Goal: Communication & Community: Answer question/provide support

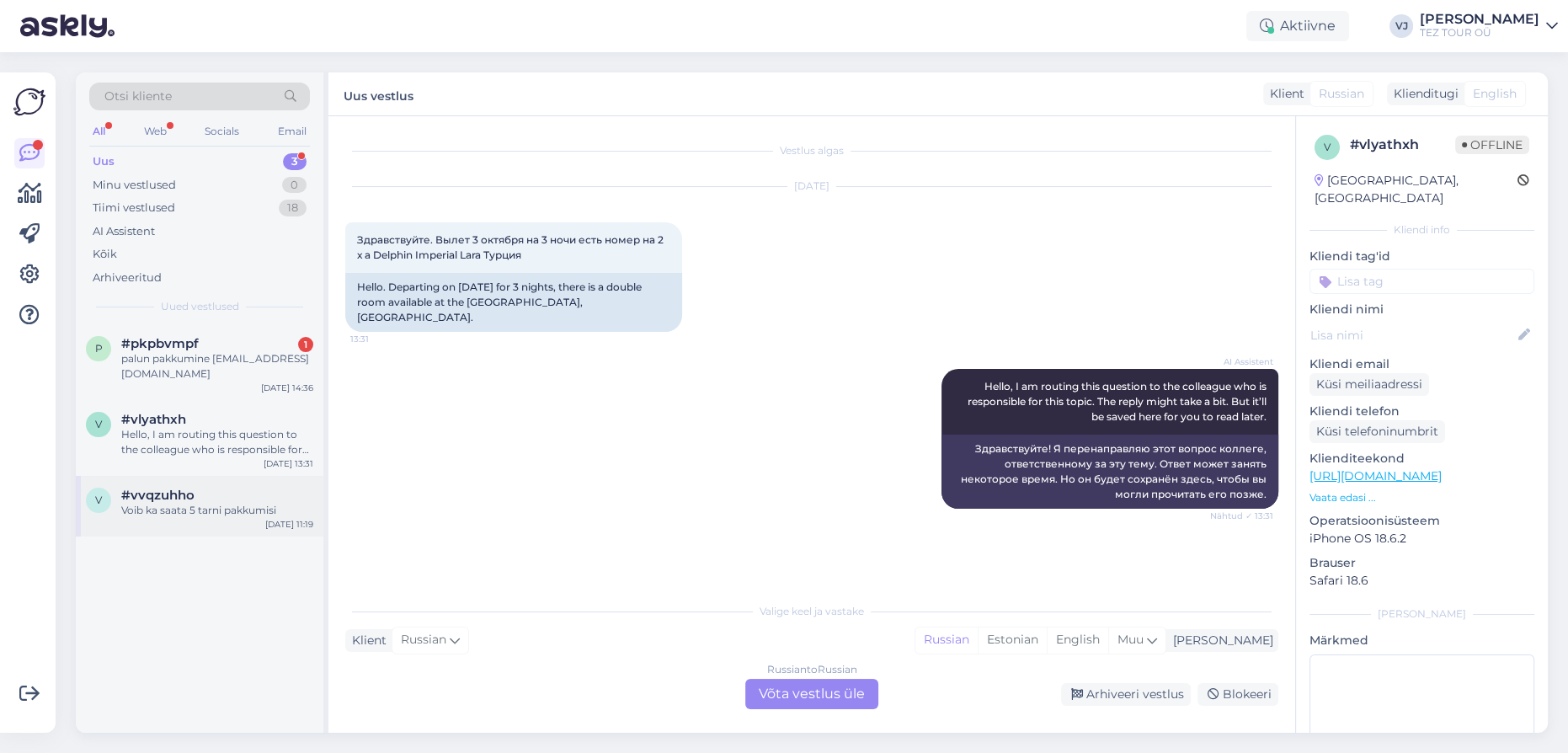
click at [218, 496] on div "#vvqzuhho" at bounding box center [218, 495] width 192 height 15
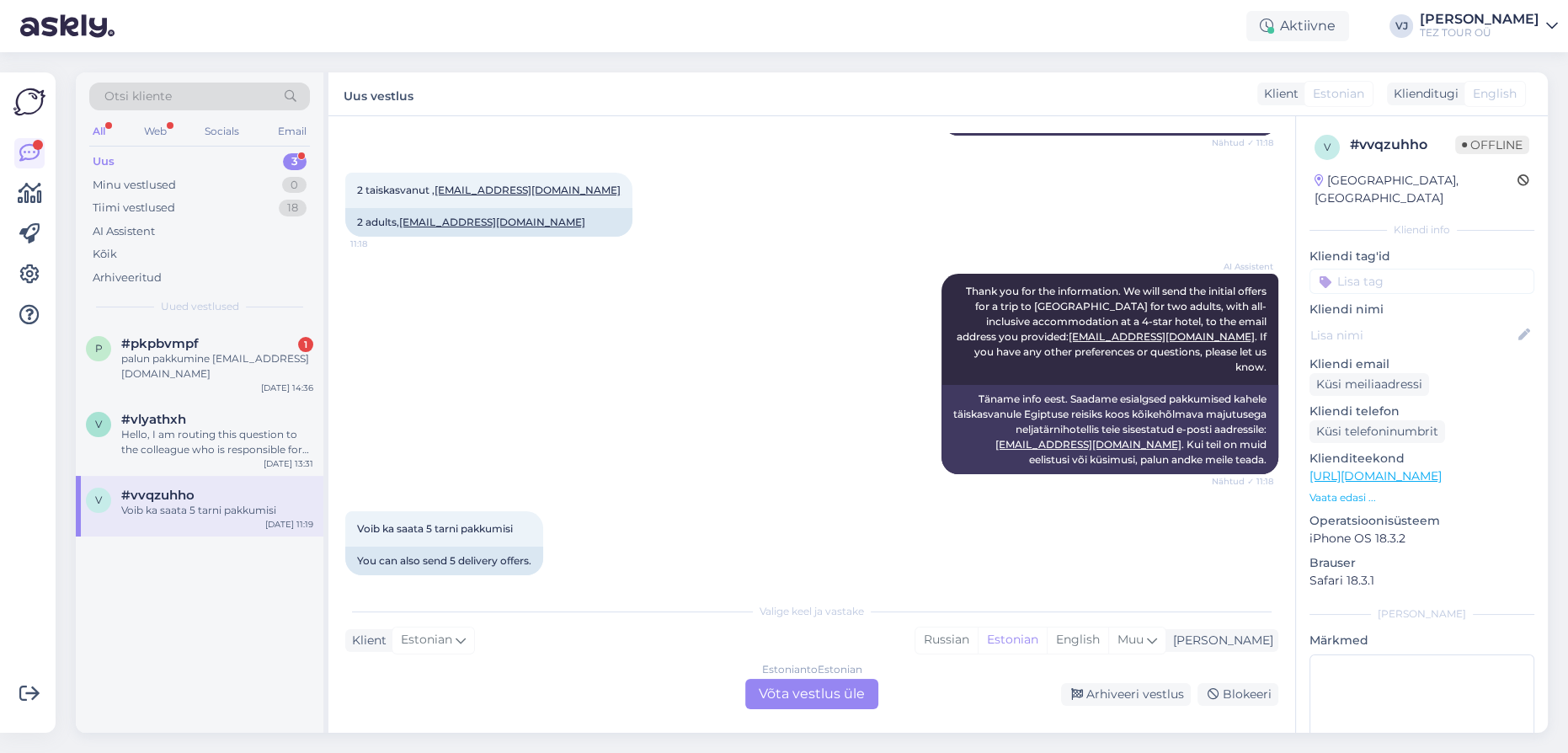
click at [823, 687] on div "Estonian to Estonian Võta vestlus üle" at bounding box center [812, 693] width 133 height 30
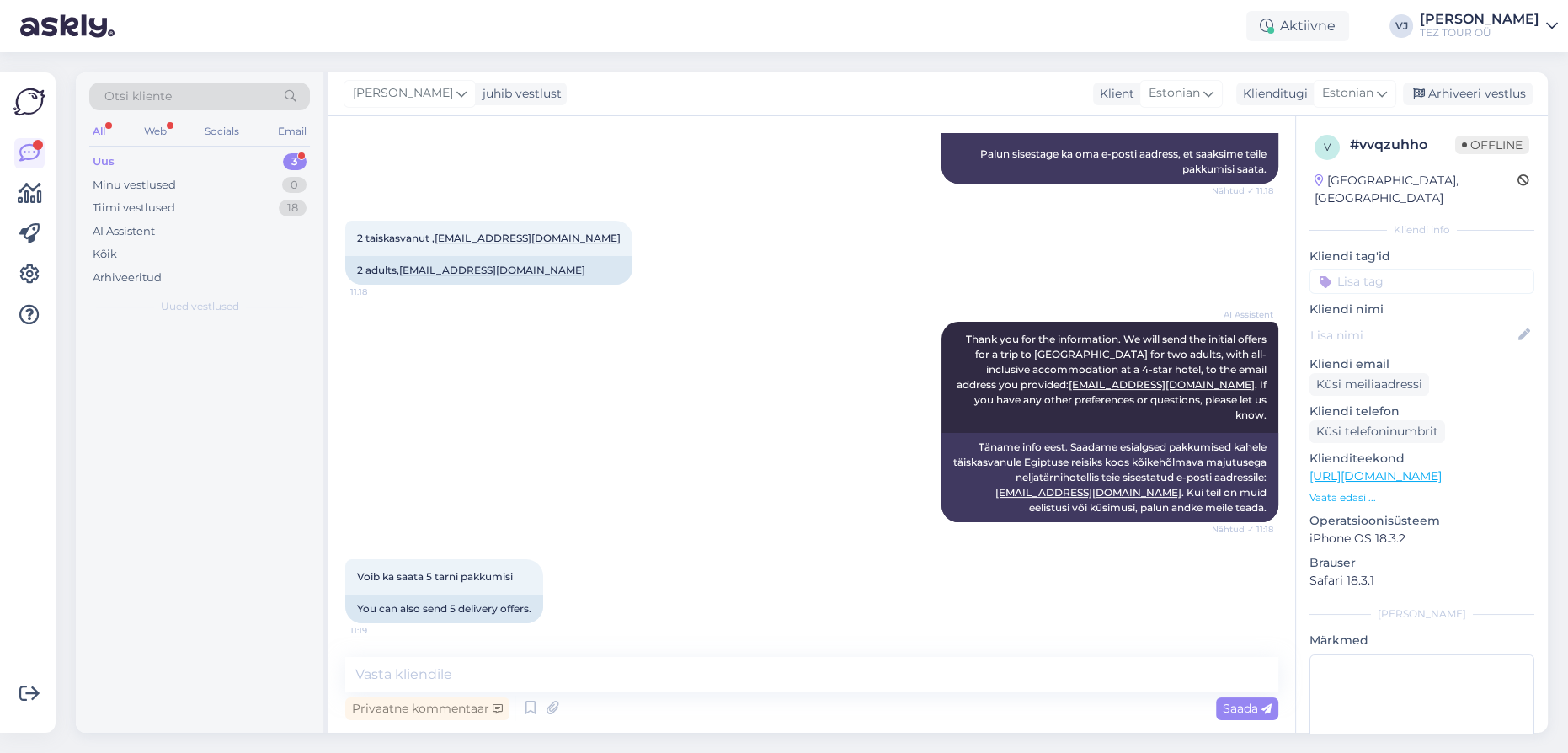
scroll to position [477, 0]
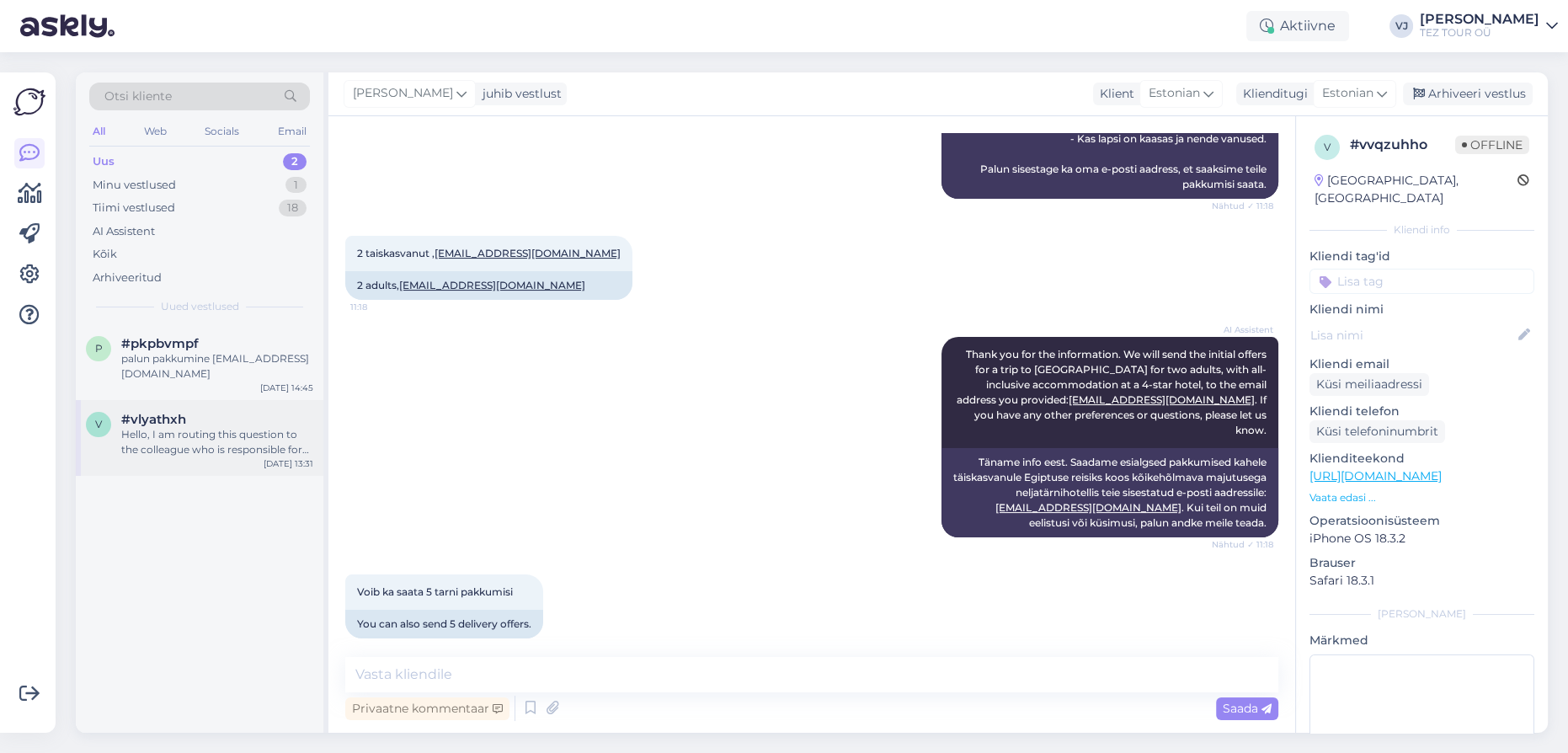
click at [243, 428] on div "Hello, I am routing this question to the colleague who is responsible for this …" at bounding box center [218, 442] width 192 height 30
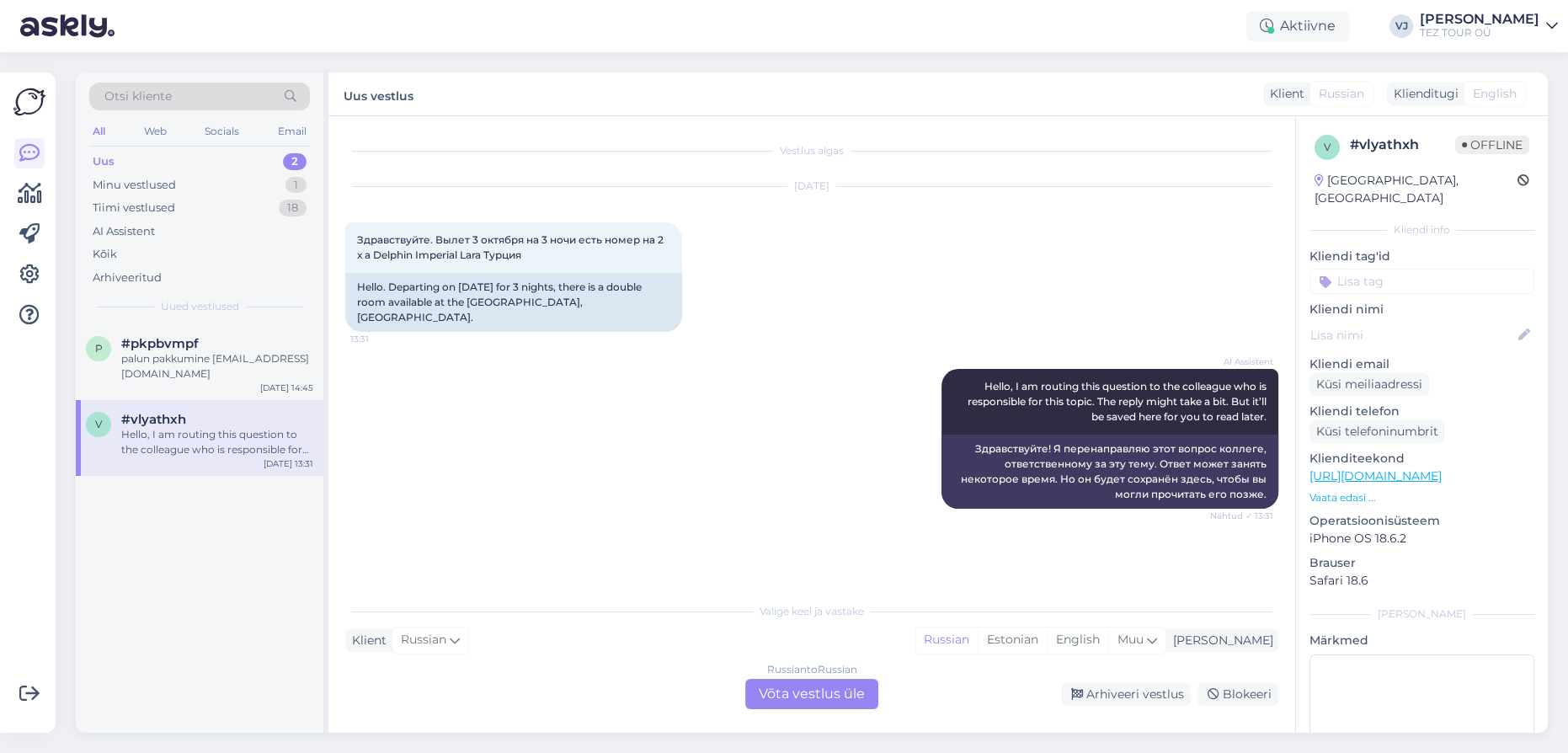
click at [819, 686] on div "Russian to Russian Võta vestlus üle" at bounding box center [812, 693] width 133 height 30
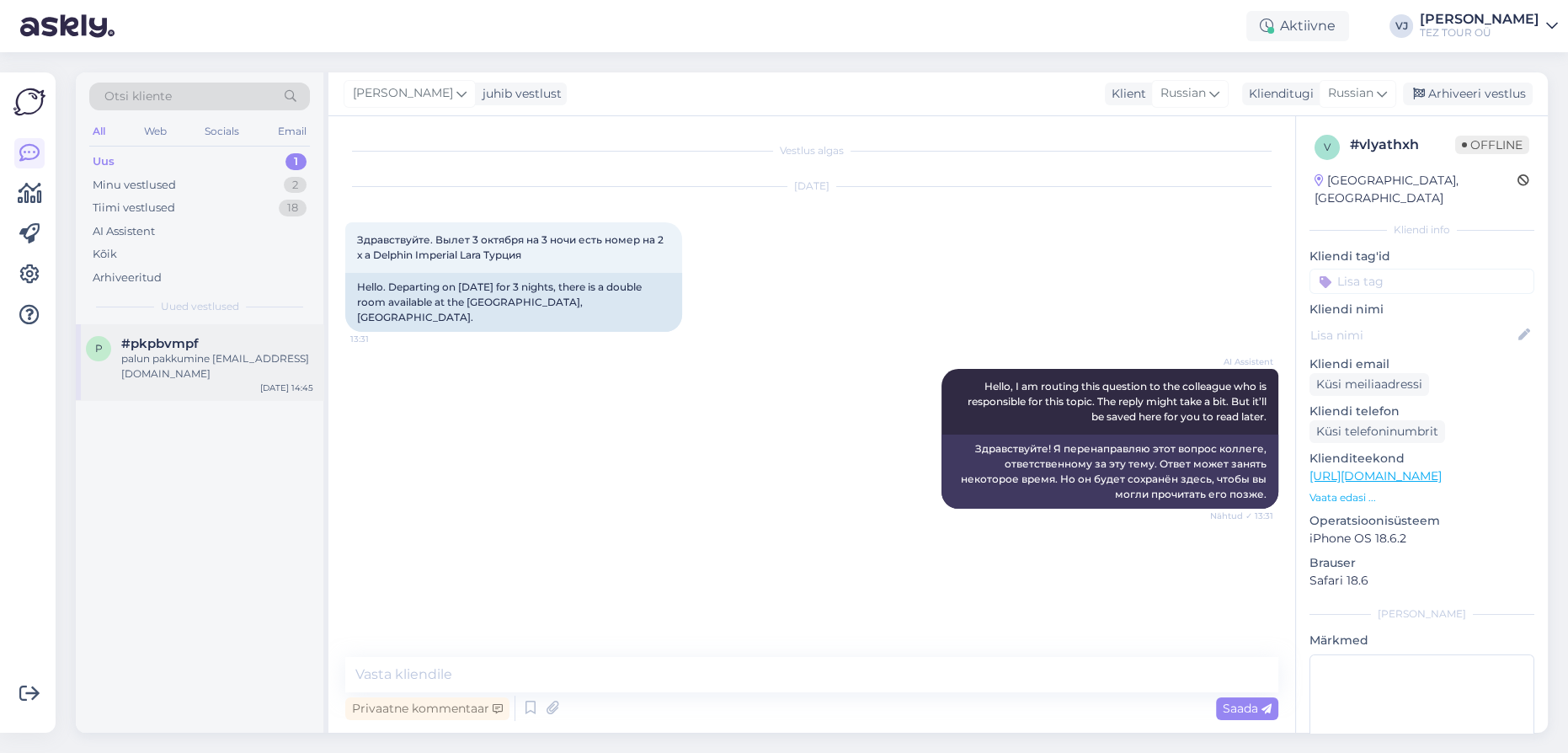
click at [190, 333] on div "p #pkpbvmpf palun pakkumine [EMAIL_ADDRESS][DOMAIN_NAME] [DATE] 14:45" at bounding box center [200, 362] width 248 height 76
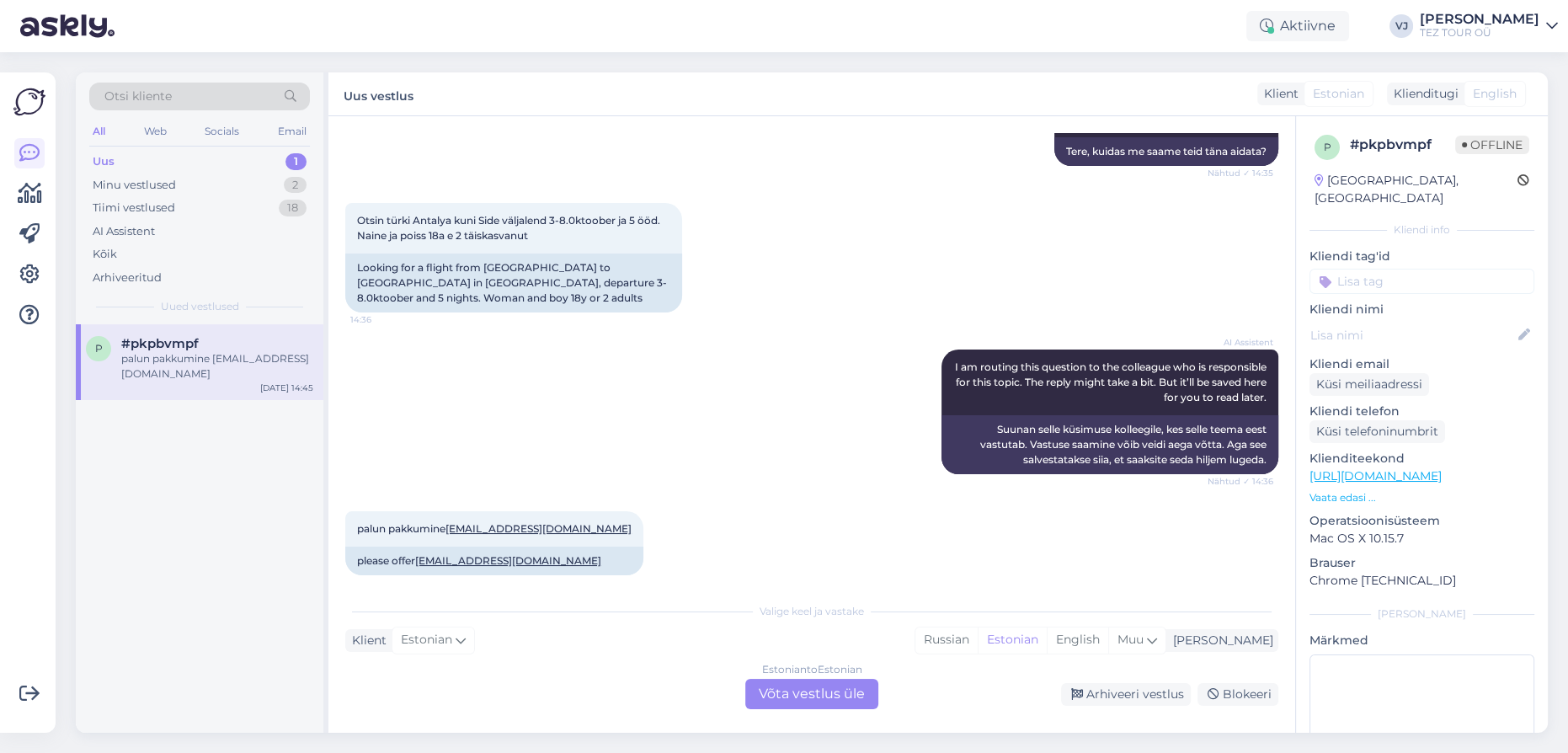
click at [804, 686] on div "Estonian to Estonian Võta vestlus üle" at bounding box center [812, 693] width 133 height 30
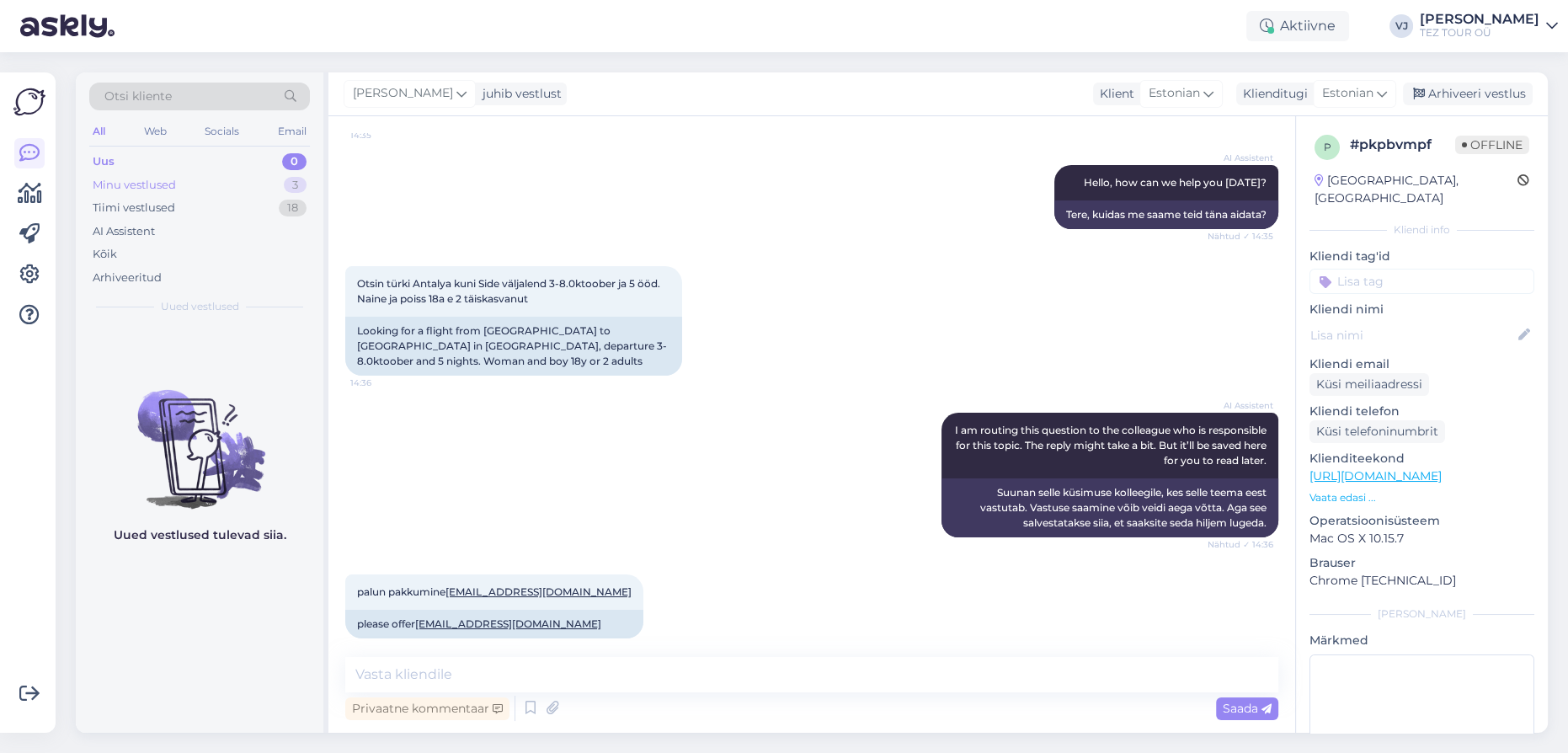
click at [209, 182] on div "Minu vestlused 3" at bounding box center [199, 185] width 220 height 24
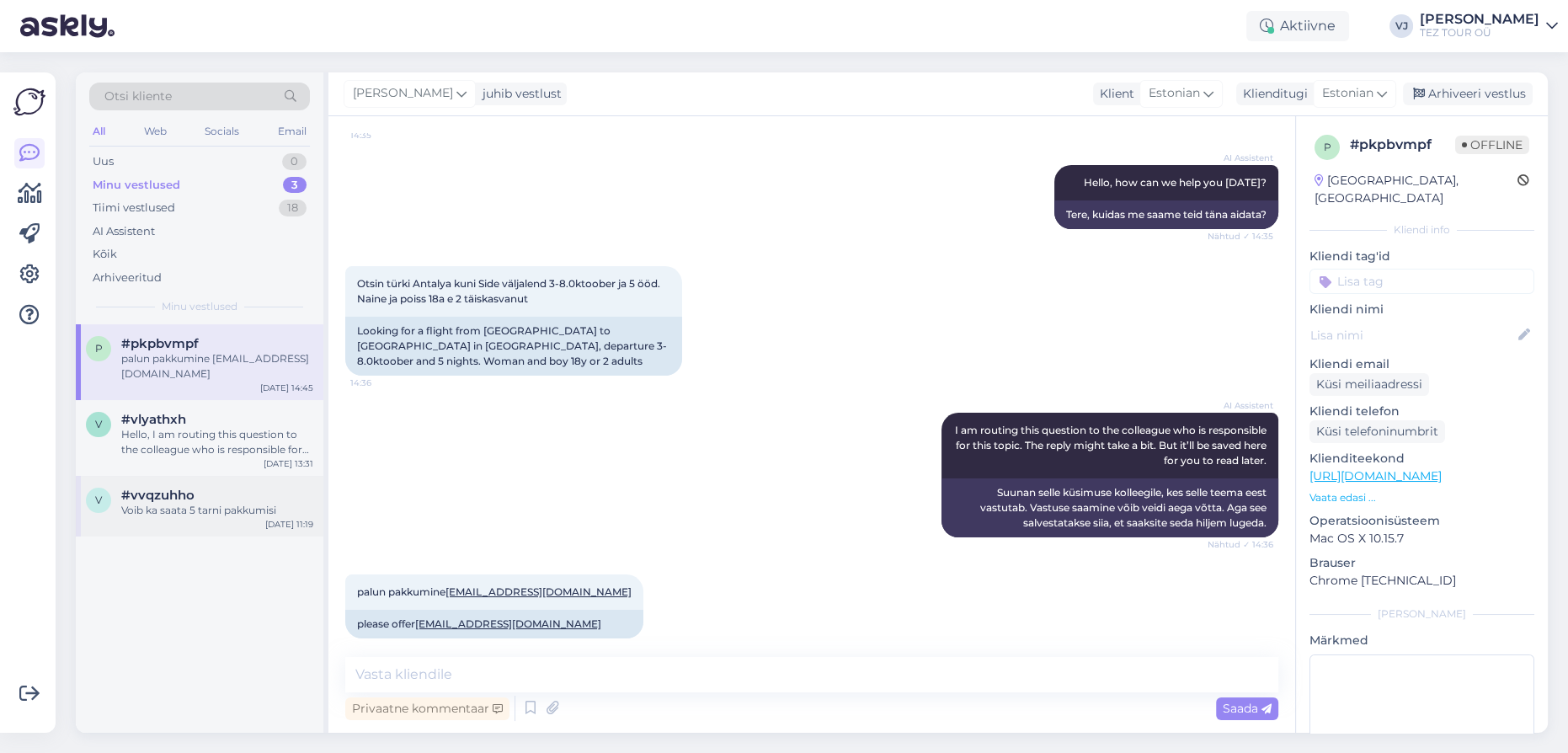
click at [239, 513] on div "Voib ka saata 5 tarni pakkumisi" at bounding box center [218, 510] width 192 height 15
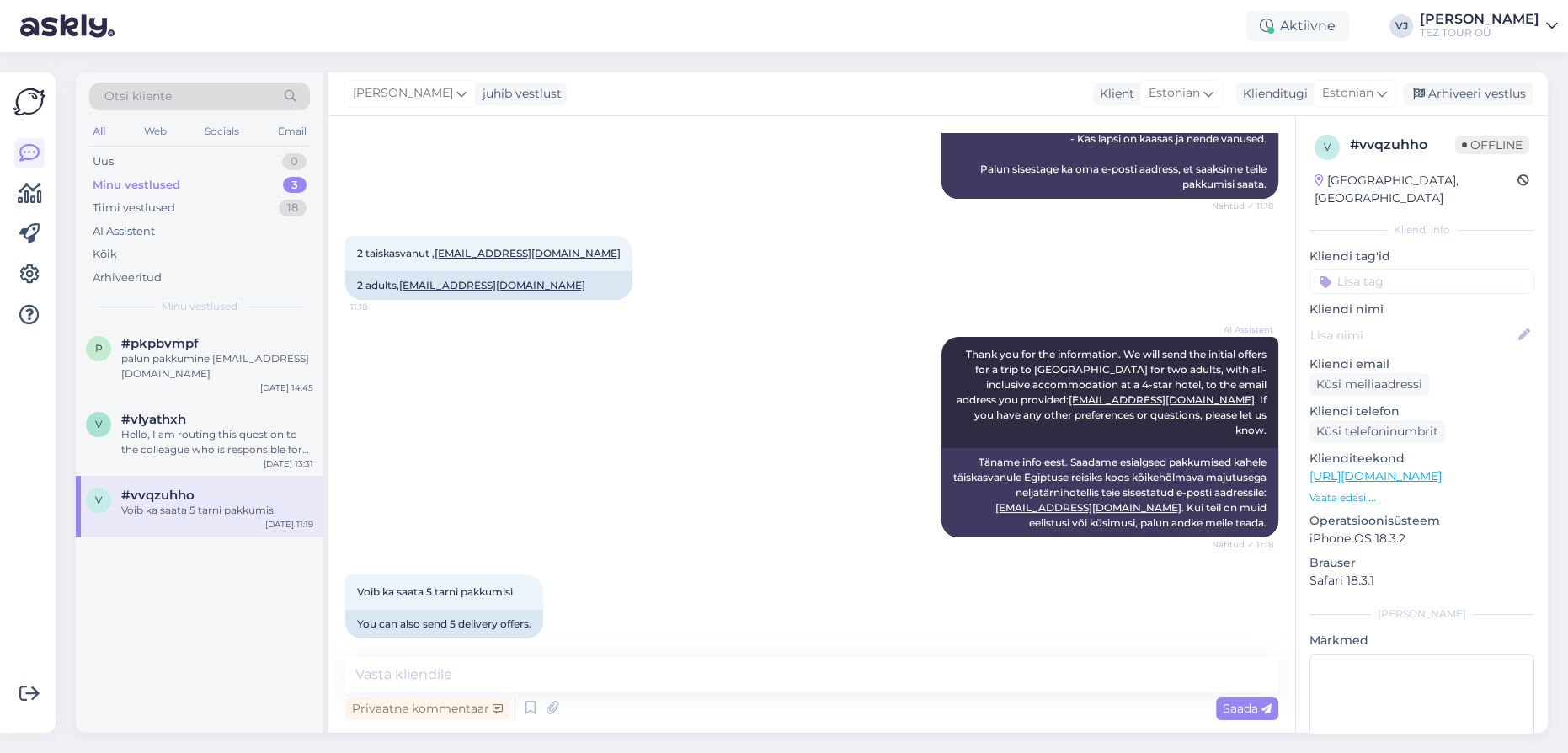
click at [1480, 269] on input at bounding box center [1422, 281] width 225 height 25
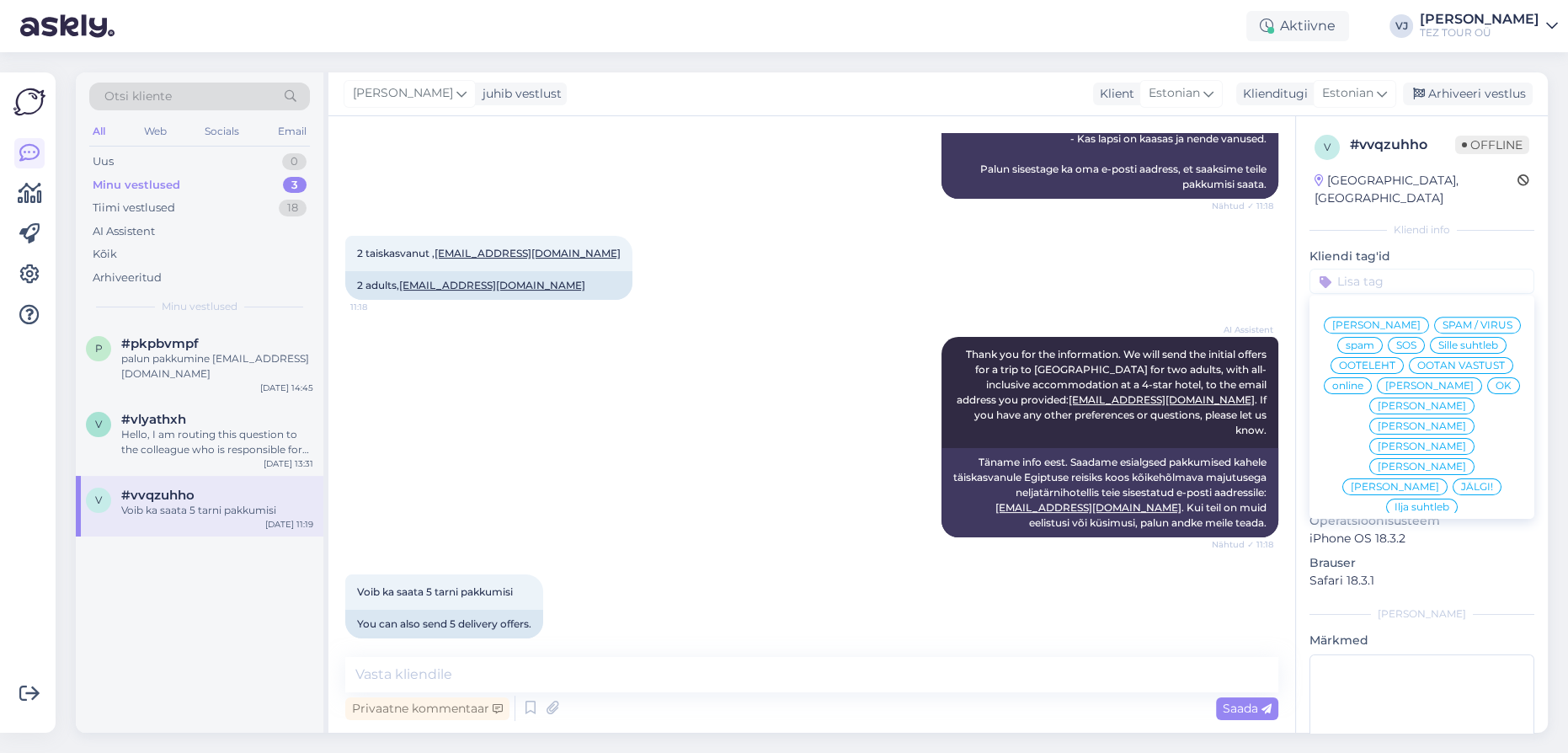
click at [1420, 320] on span "[PERSON_NAME]" at bounding box center [1376, 325] width 88 height 10
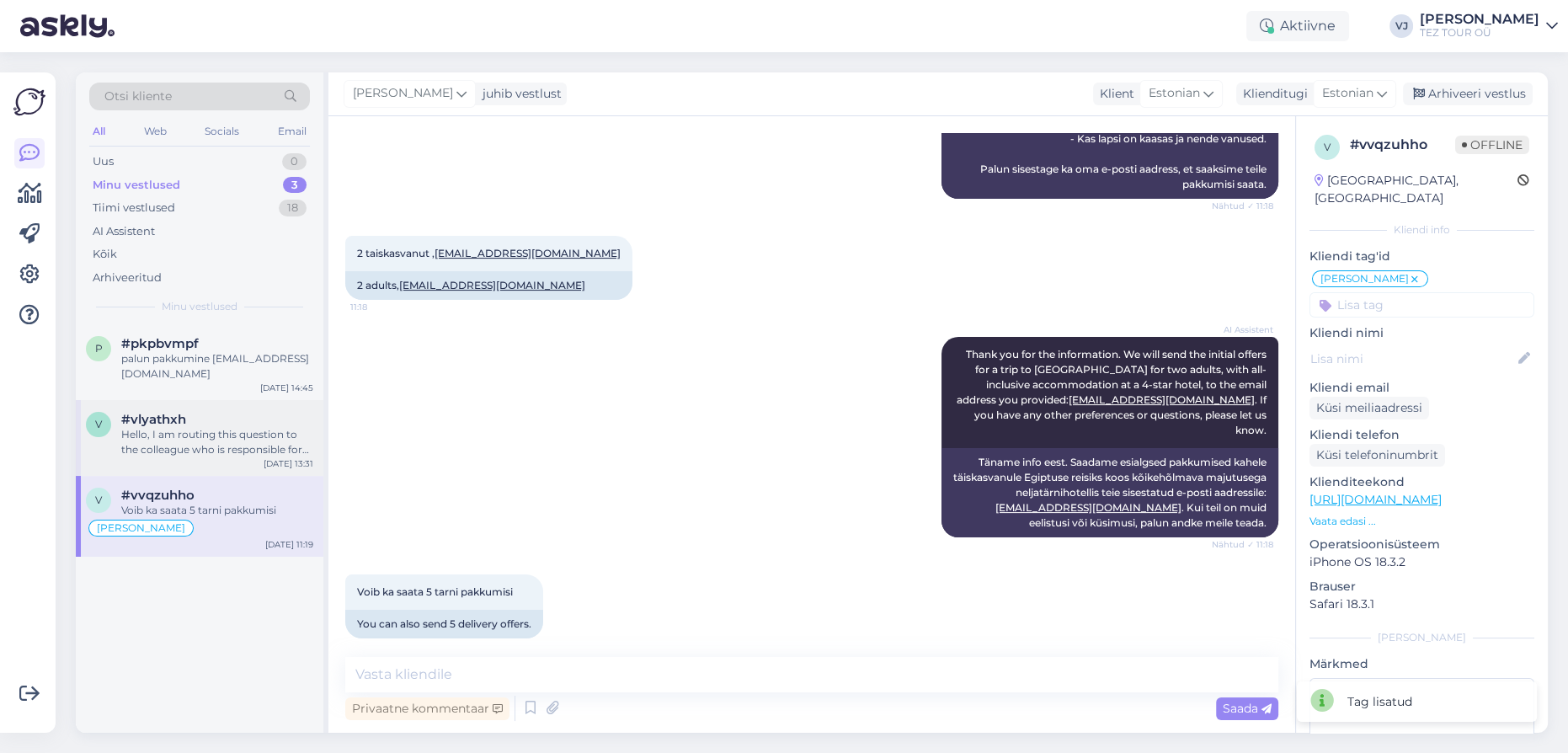
click at [155, 425] on span "#vlyathxh" at bounding box center [153, 419] width 64 height 15
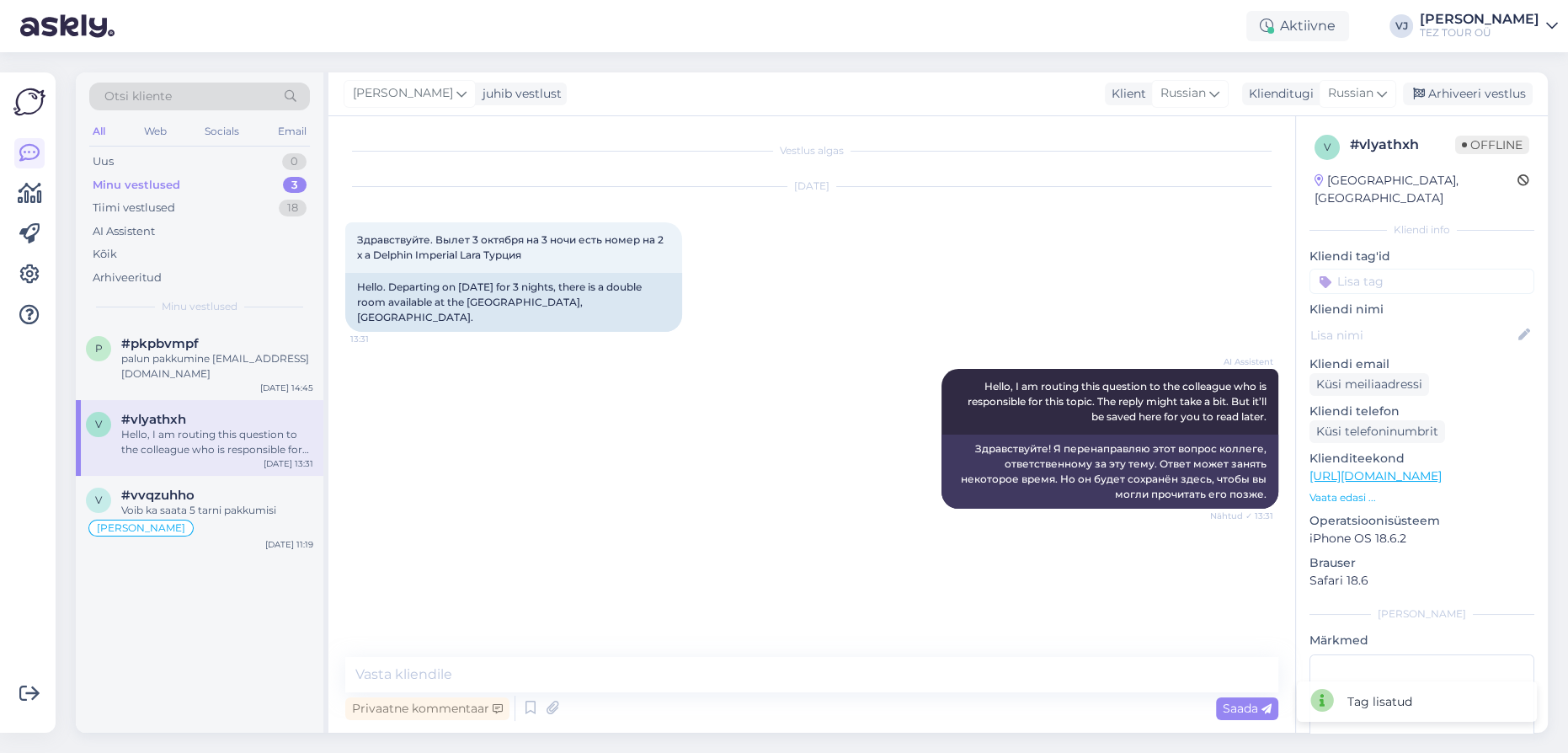
scroll to position [0, 0]
click at [1359, 269] on input at bounding box center [1422, 281] width 225 height 25
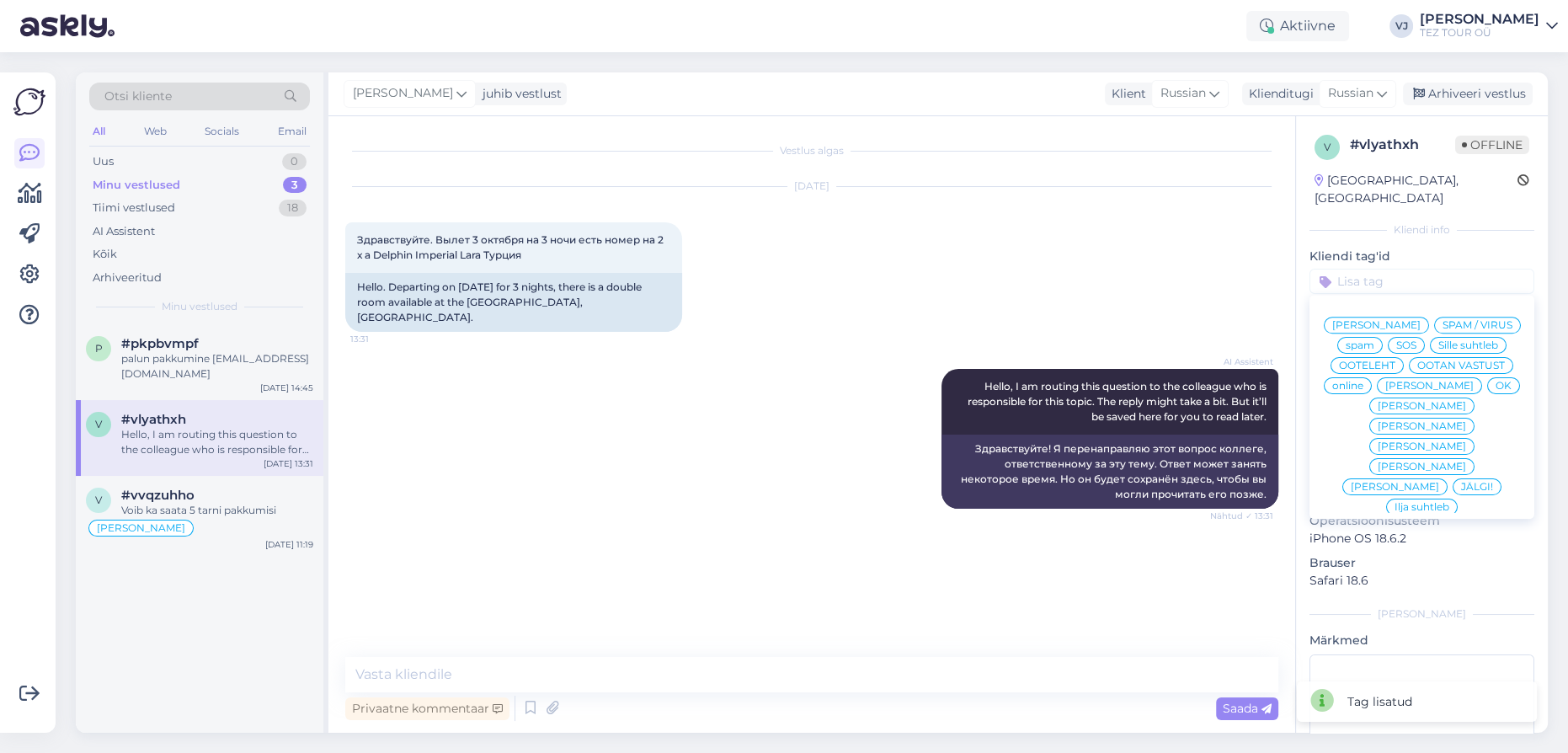
click at [1407, 320] on span "[PERSON_NAME]" at bounding box center [1376, 325] width 88 height 10
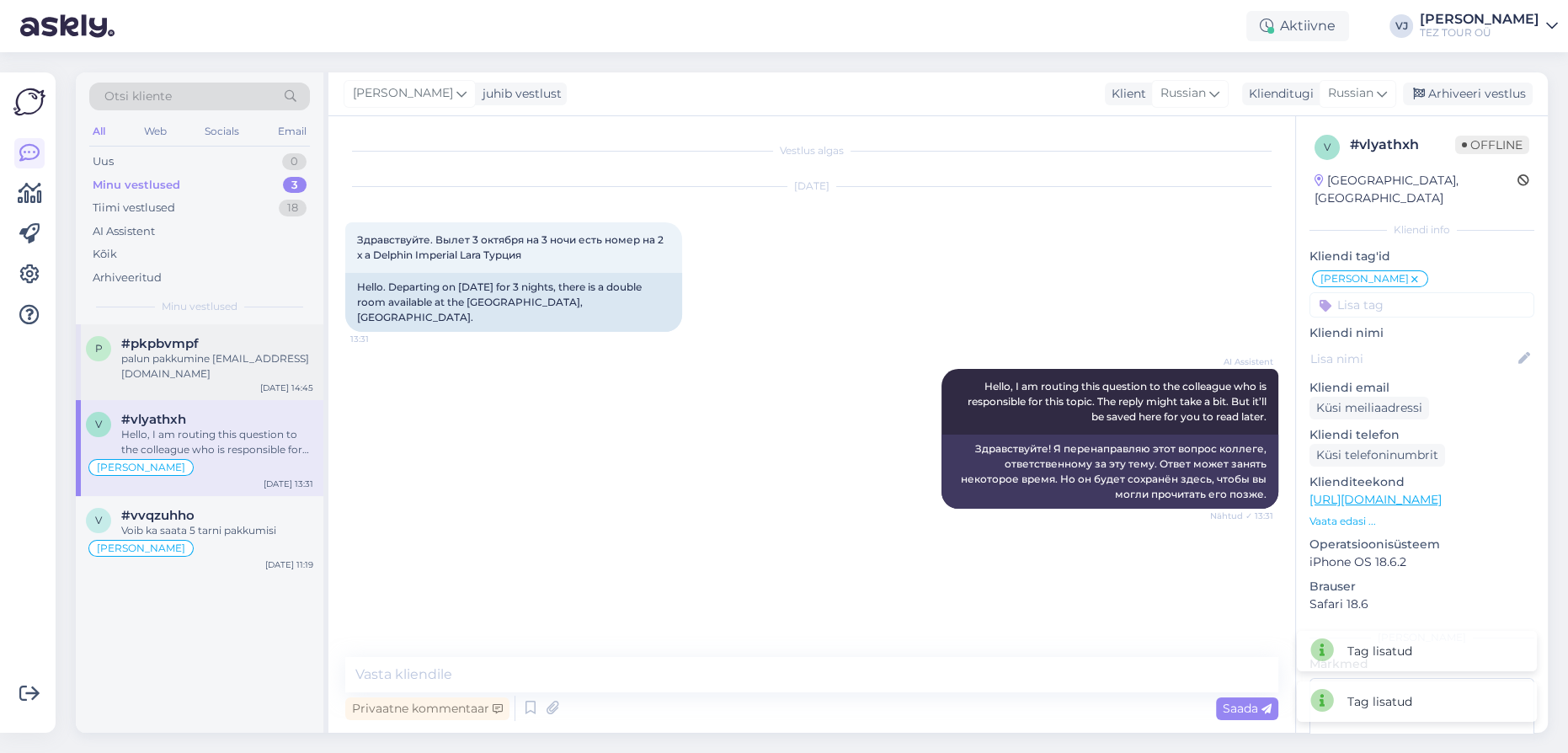
click at [204, 382] on div "p #pkpbvmpf palun pakkumine [EMAIL_ADDRESS][DOMAIN_NAME] [DATE] 14:45" at bounding box center [200, 362] width 248 height 76
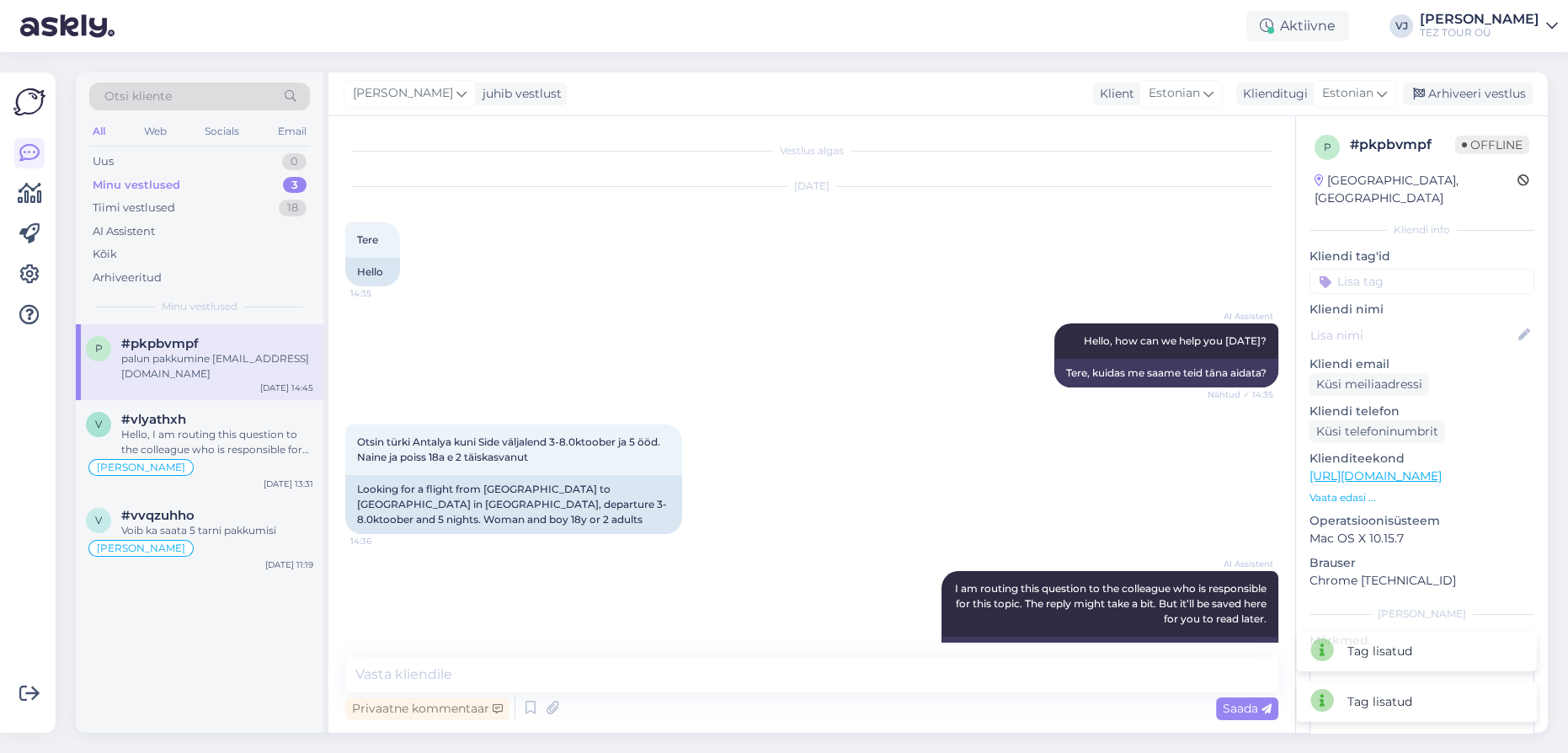
scroll to position [159, 0]
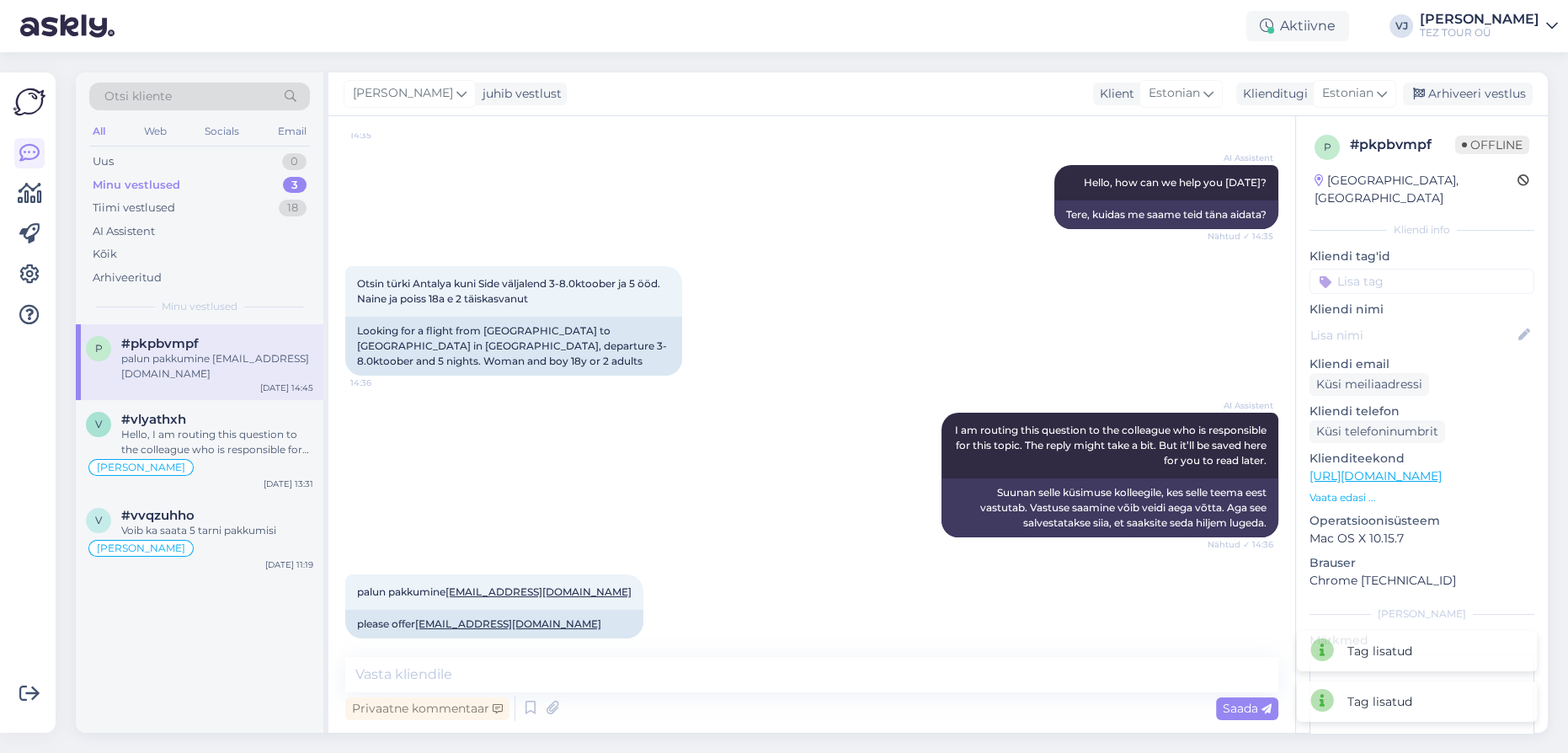
click at [1392, 269] on input at bounding box center [1422, 281] width 225 height 25
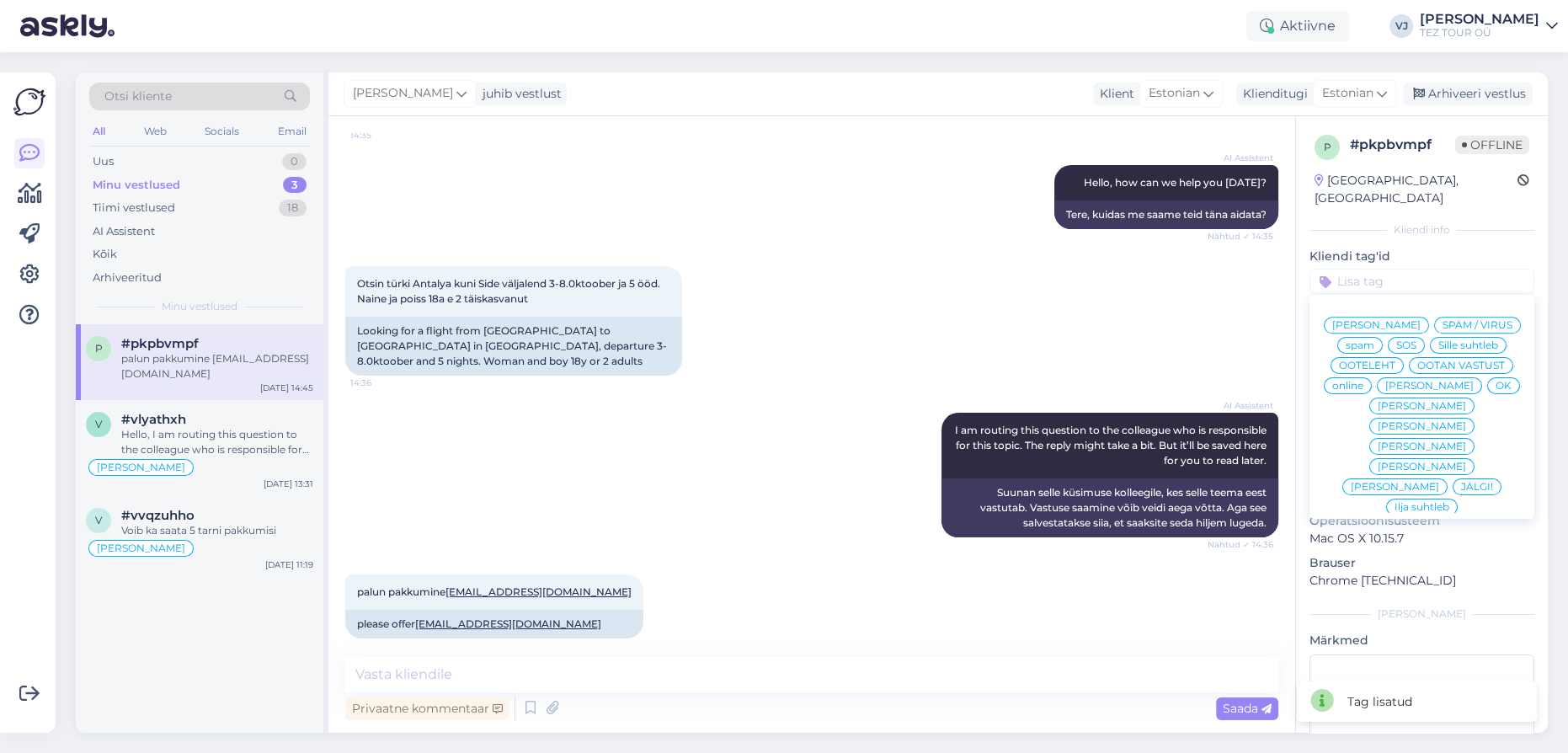
click at [1412, 320] on span "[PERSON_NAME]" at bounding box center [1376, 325] width 88 height 10
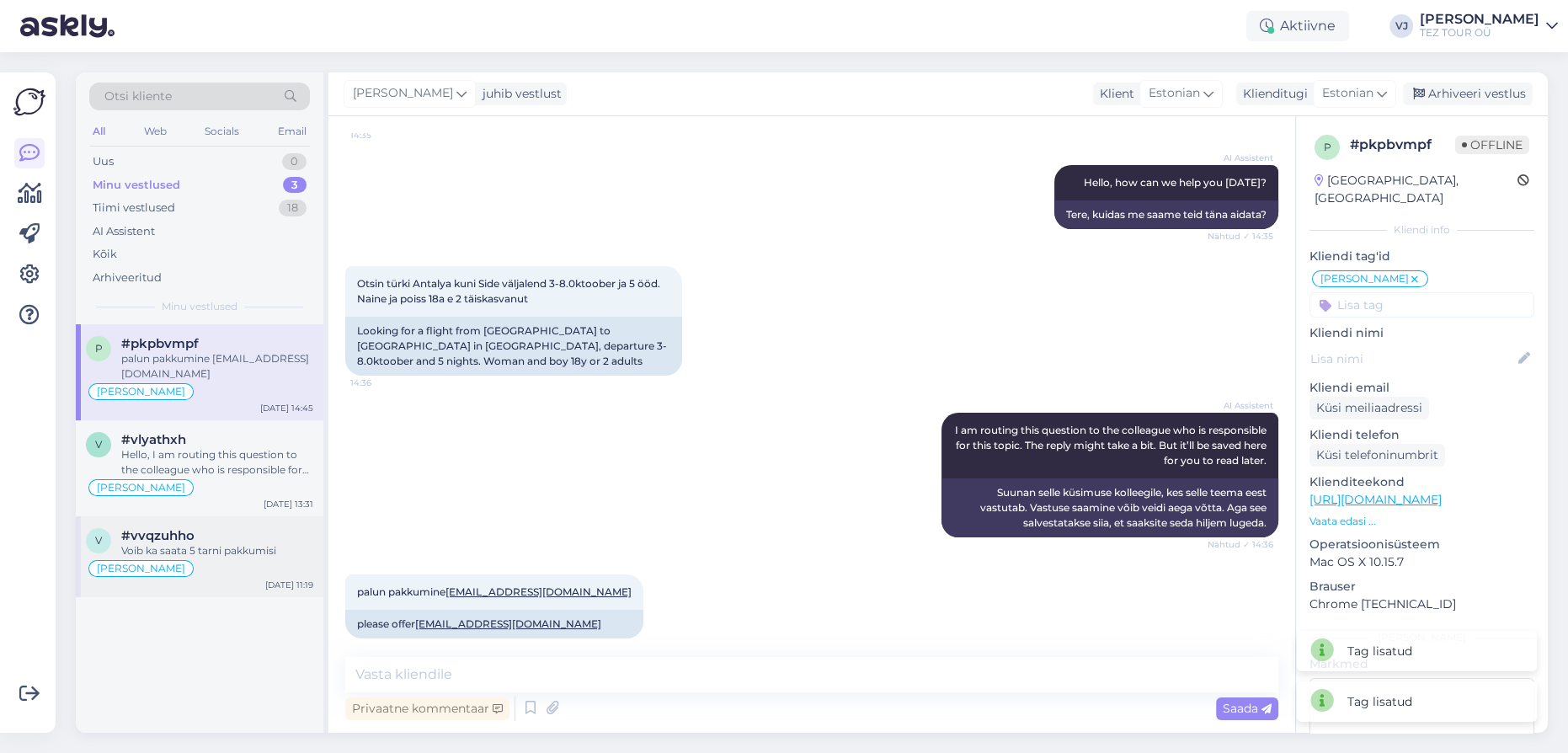
click at [182, 559] on div "[PERSON_NAME]" at bounding box center [200, 569] width 228 height 20
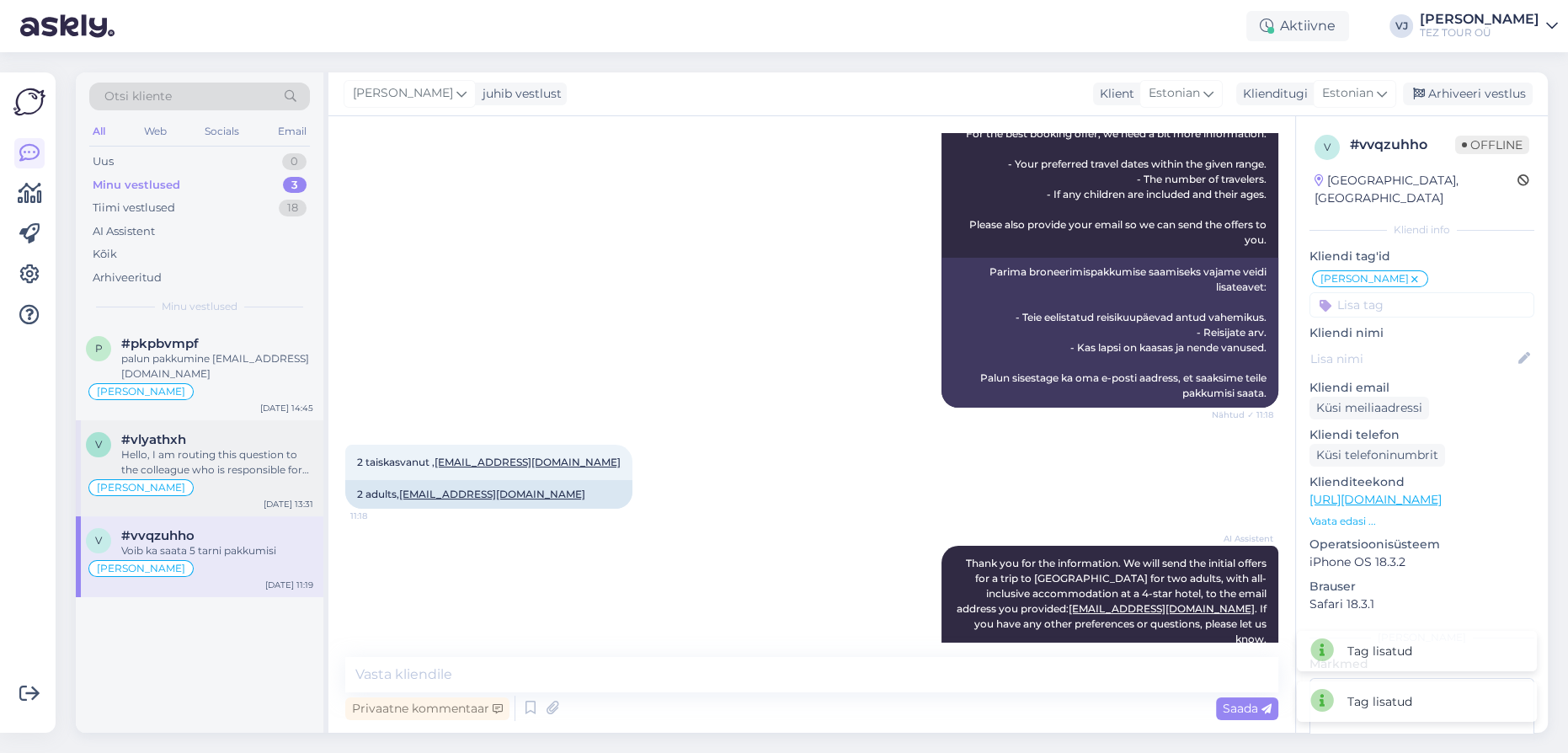
scroll to position [249, 0]
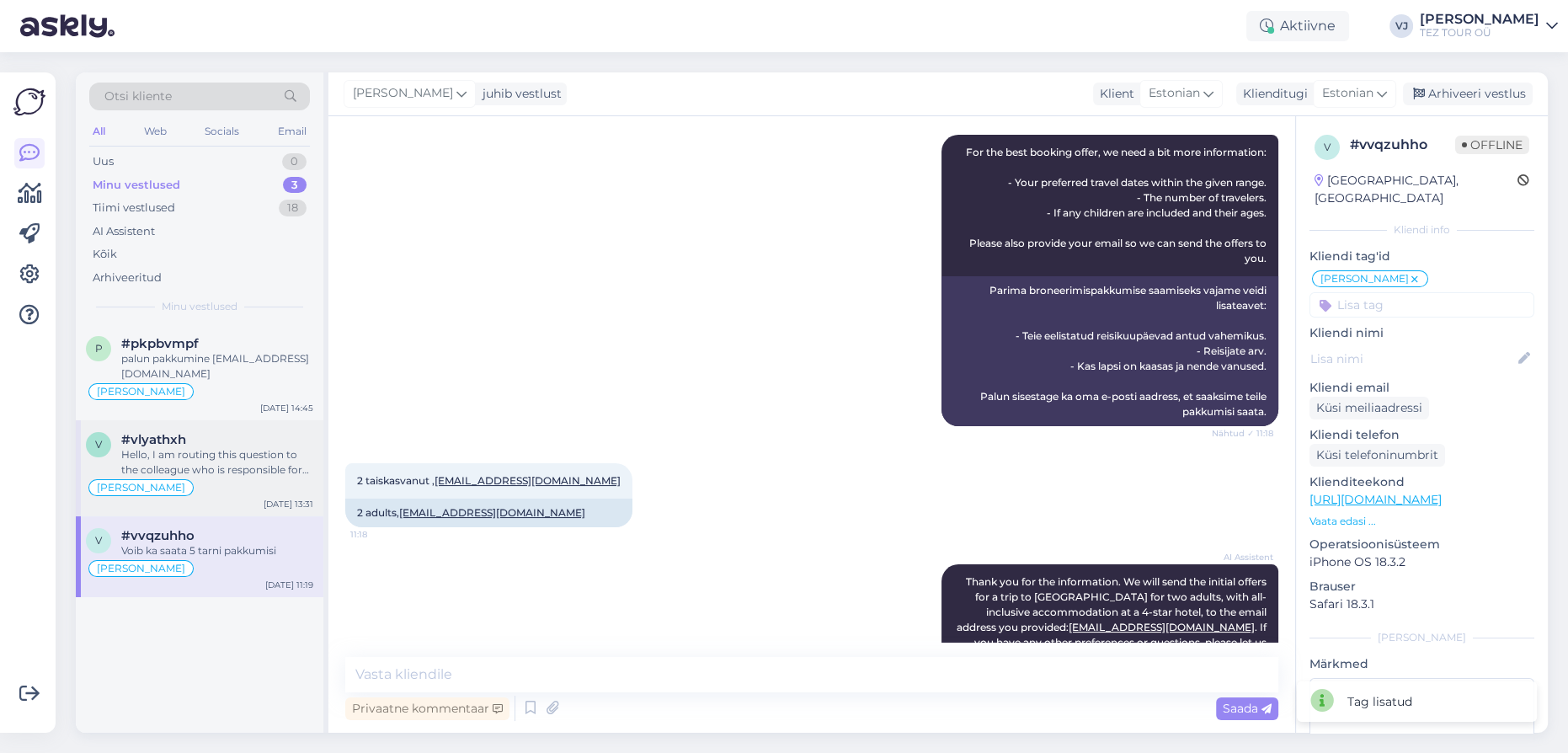
click at [266, 451] on div "Hello, I am routing this question to the colleague who is responsible for this …" at bounding box center [218, 462] width 192 height 30
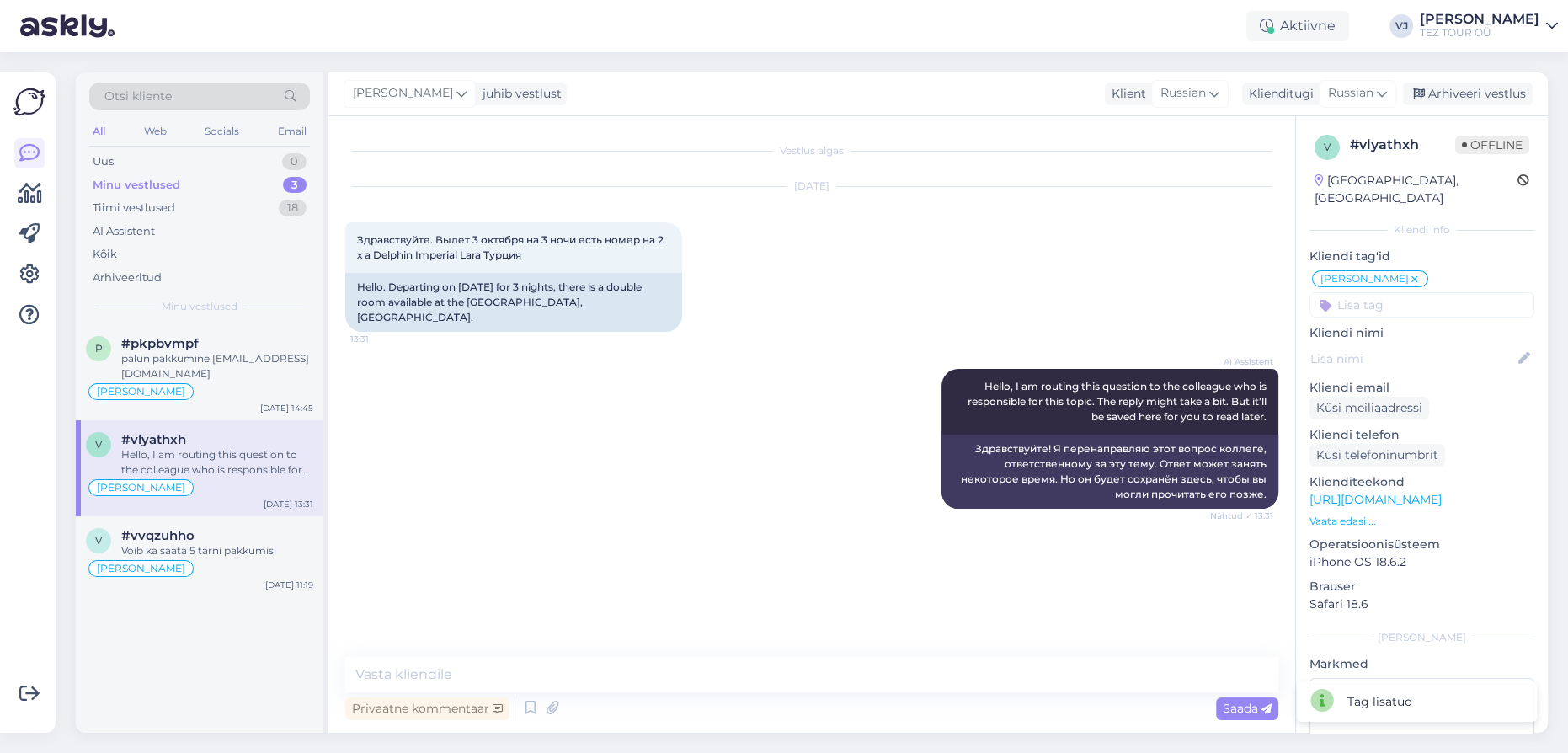
scroll to position [0, 0]
click at [593, 676] on textarea at bounding box center [812, 674] width 933 height 35
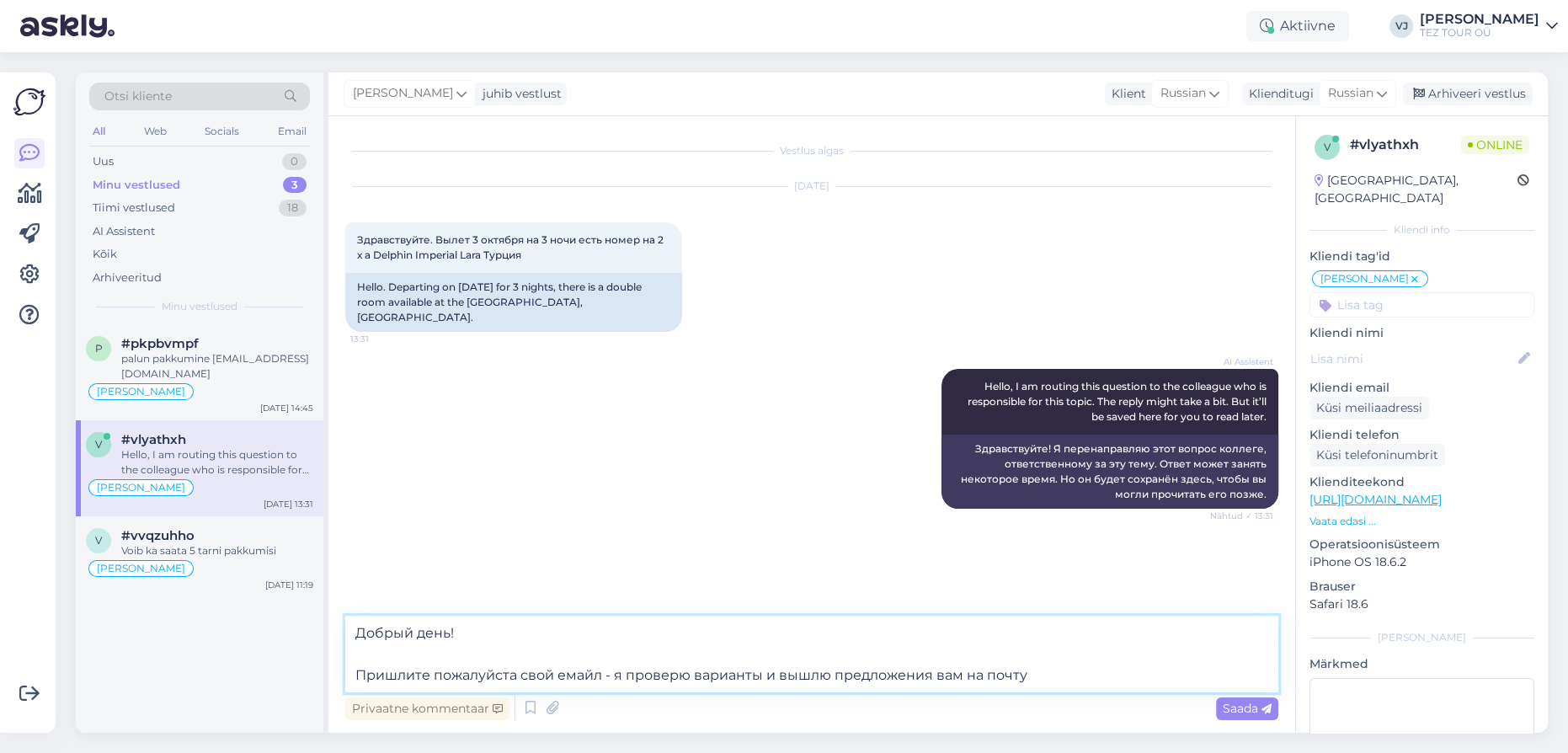
type textarea "Добрый день! Пришлите пожалуйста свой емайл - я проверю варианты и вышлю предло…"
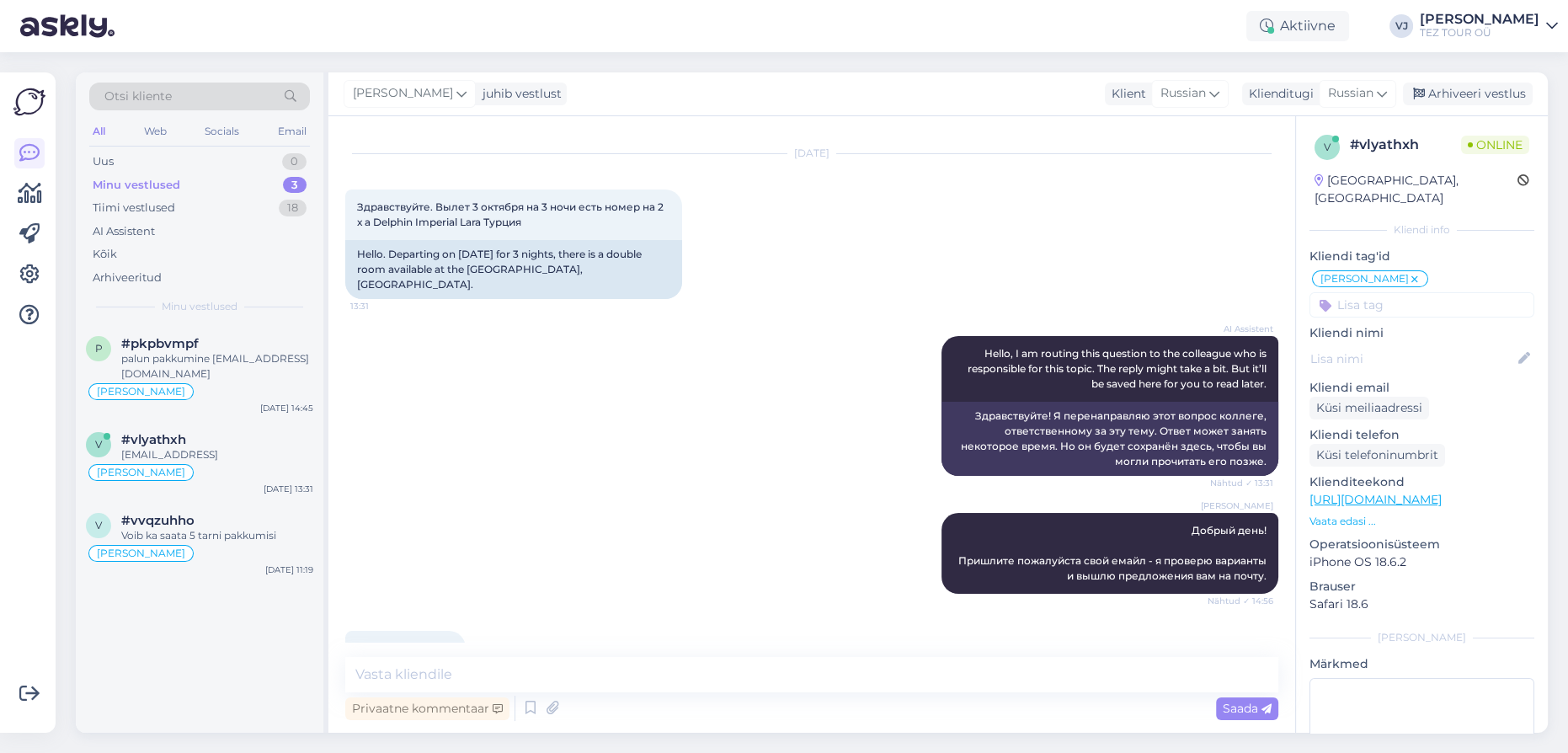
scroll to position [61, 0]
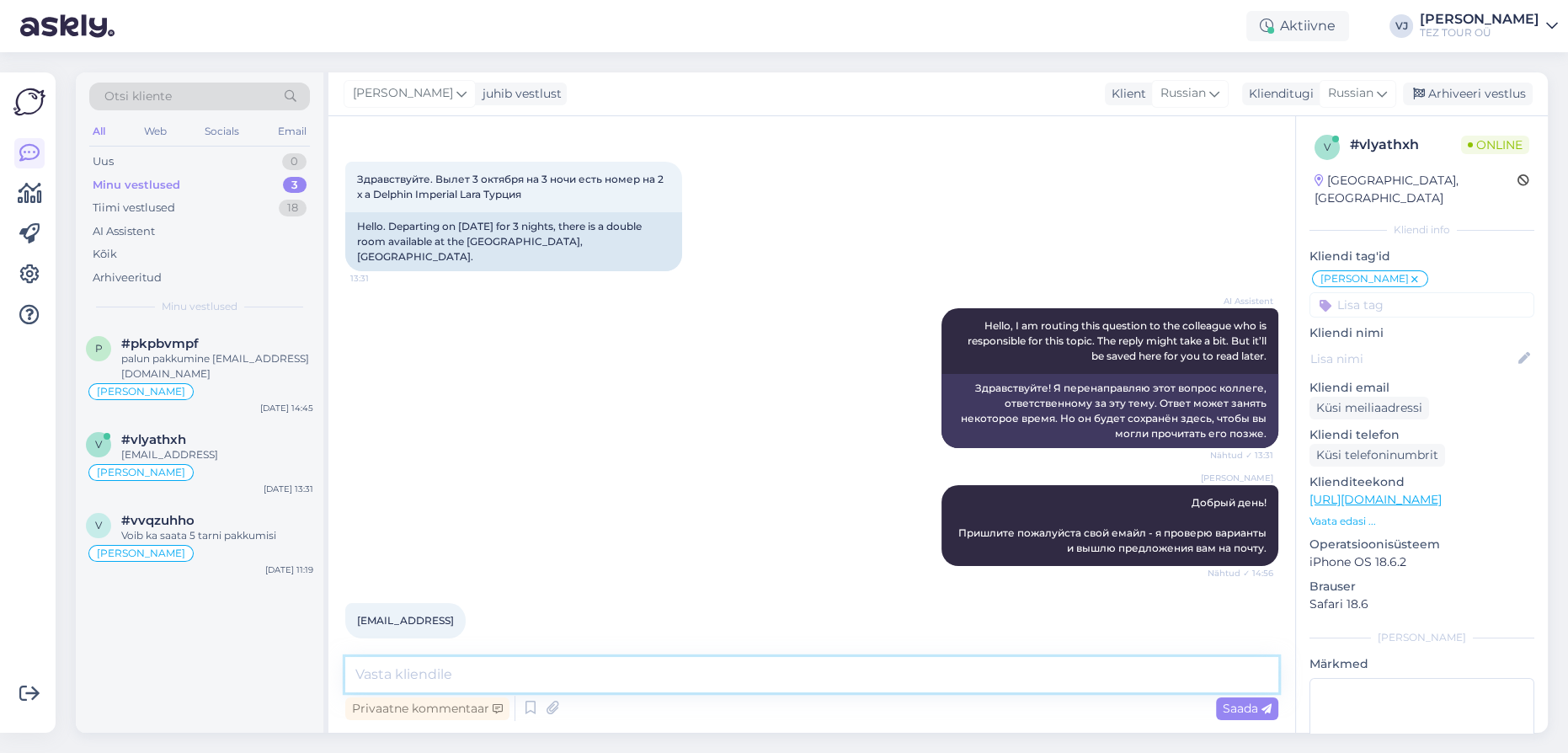
click at [647, 672] on textarea at bounding box center [812, 674] width 933 height 35
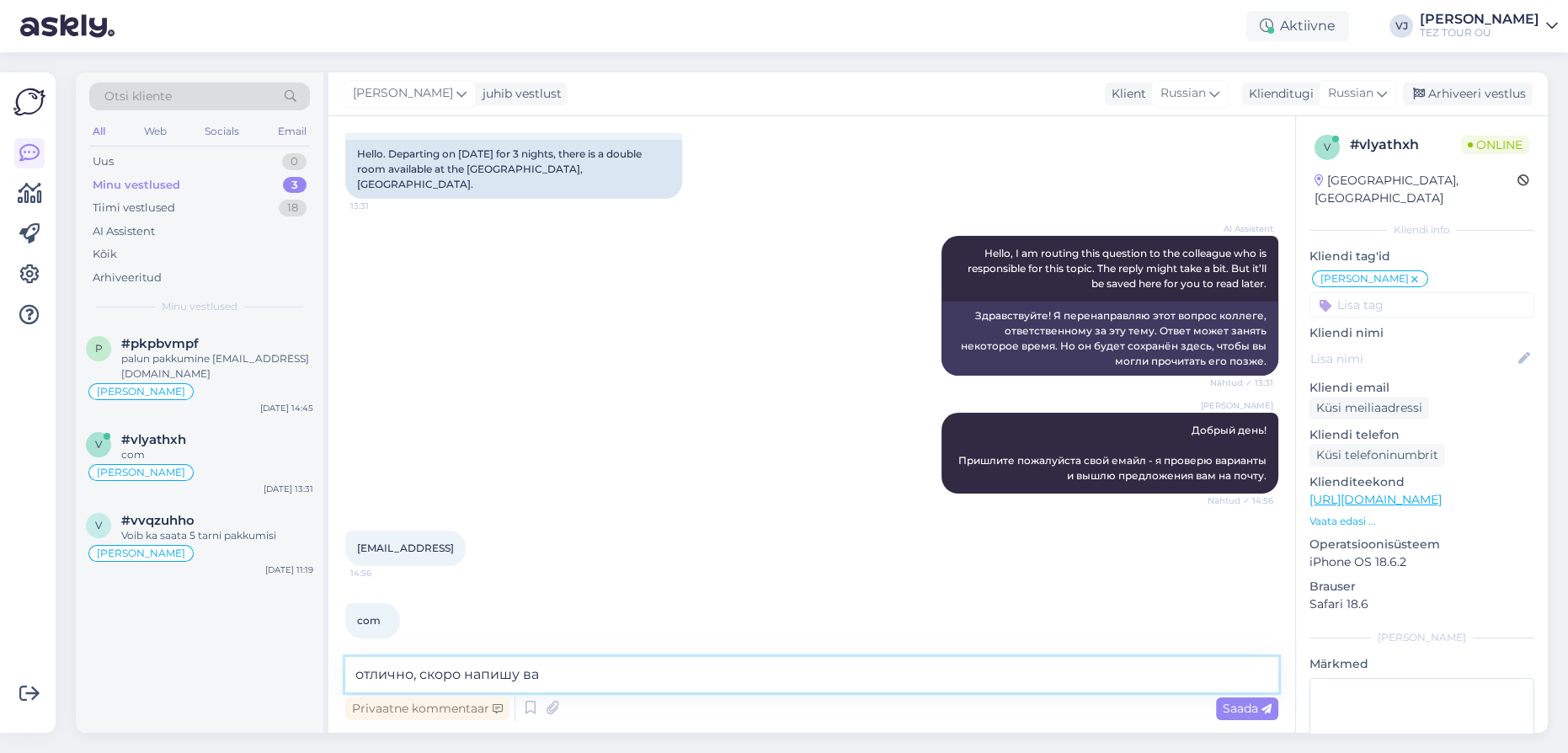
type textarea "отлично, скоро напишу вам"
